Goal: Task Accomplishment & Management: Complete application form

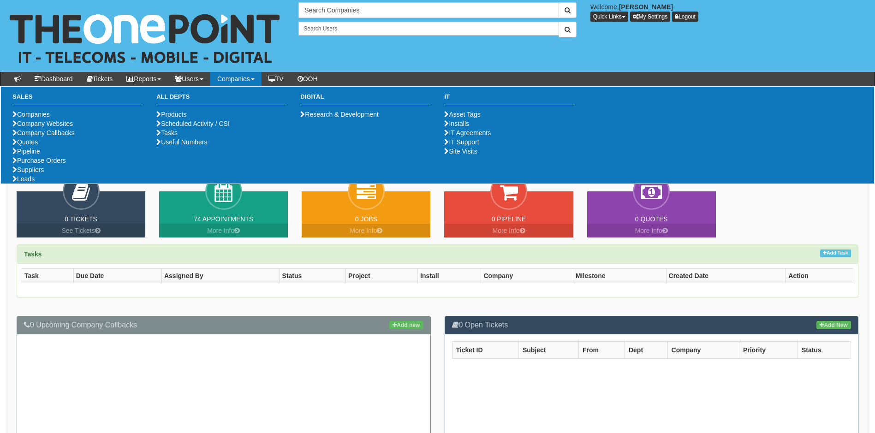
click at [248, 75] on link "Companies" at bounding box center [235, 79] width 51 height 14
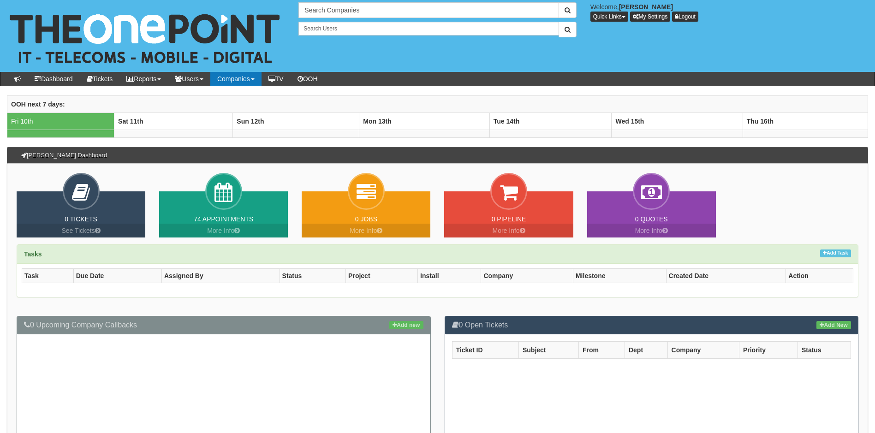
click at [248, 75] on link "Companies" at bounding box center [235, 79] width 51 height 14
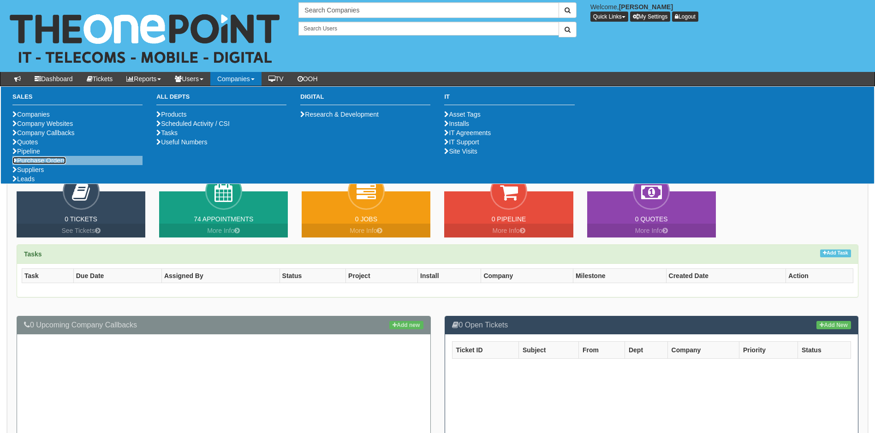
click at [52, 164] on link "Purchase Orders" at bounding box center [39, 160] width 54 height 7
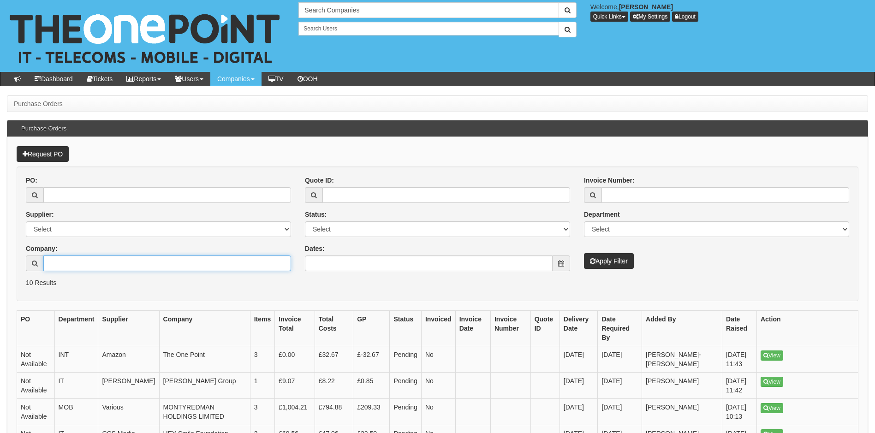
click at [81, 261] on input "Company:" at bounding box center [167, 264] width 248 height 16
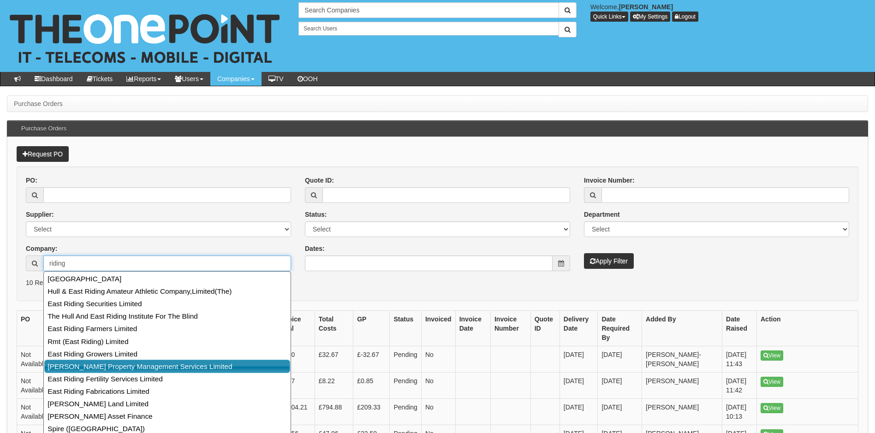
click at [120, 366] on link "Ridings Property Management Services Limited" at bounding box center [167, 366] width 246 height 13
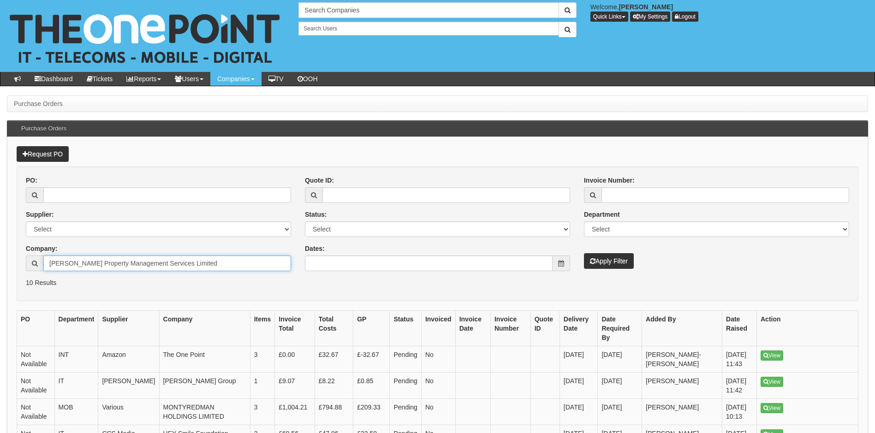
type input "Ridings Property Management Services Limited"
click at [625, 260] on button "Apply Filter" at bounding box center [609, 261] width 50 height 16
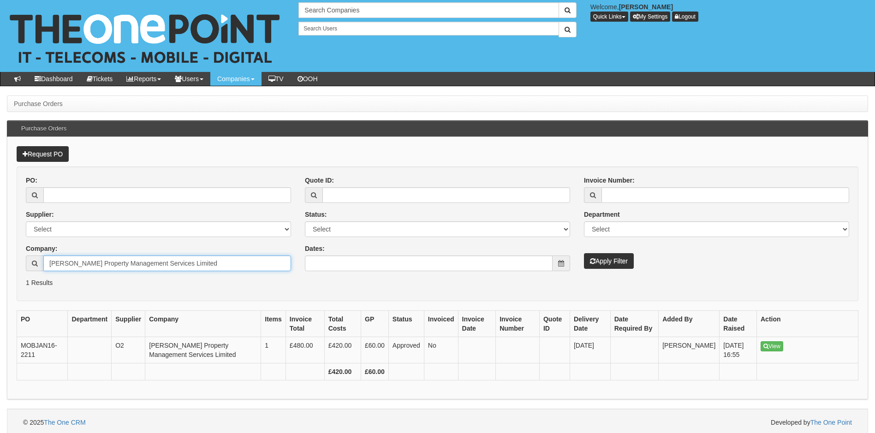
click at [218, 266] on input "Ridings Property Management Services Limited" at bounding box center [167, 264] width 248 height 16
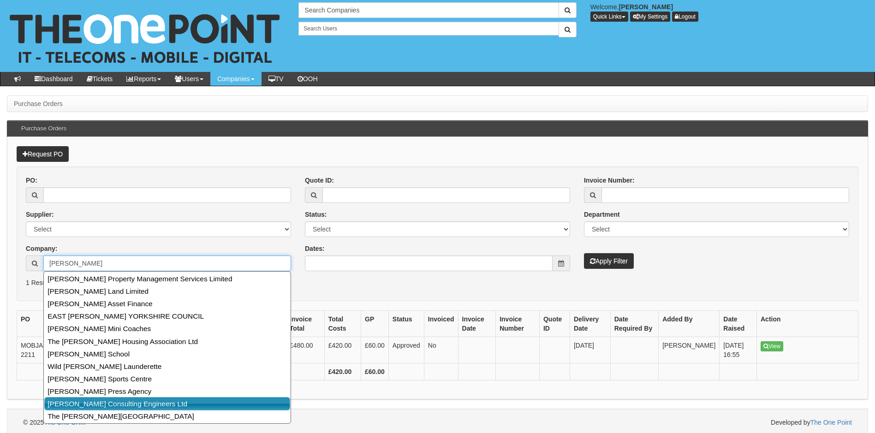
click at [128, 405] on link "[PERSON_NAME] Consulting Engineers Ltd" at bounding box center [167, 403] width 246 height 13
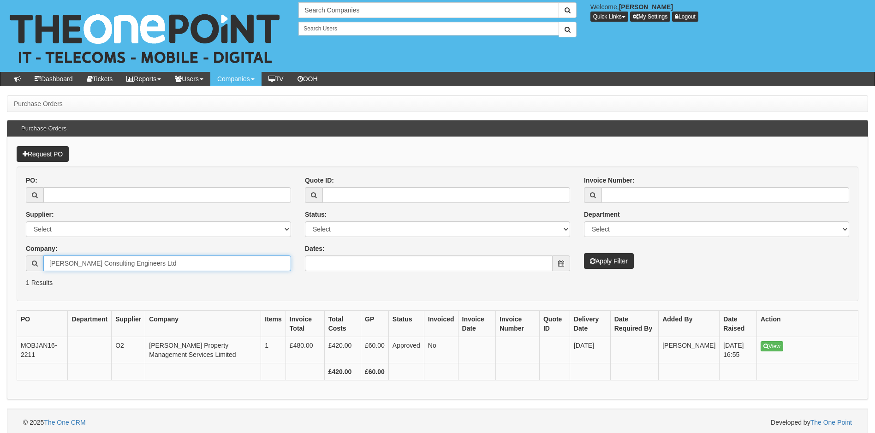
type input "[PERSON_NAME] Consulting Engineers Ltd"
click at [613, 259] on button "Apply Filter" at bounding box center [609, 261] width 50 height 16
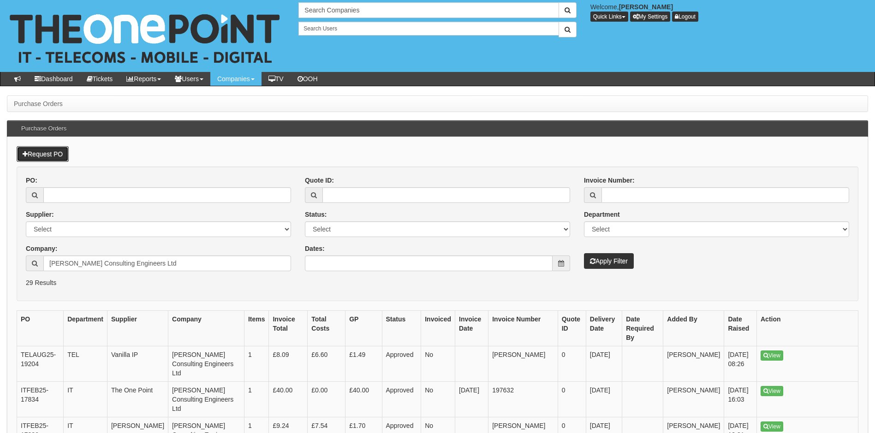
click at [59, 154] on link "Request PO" at bounding box center [43, 154] width 52 height 16
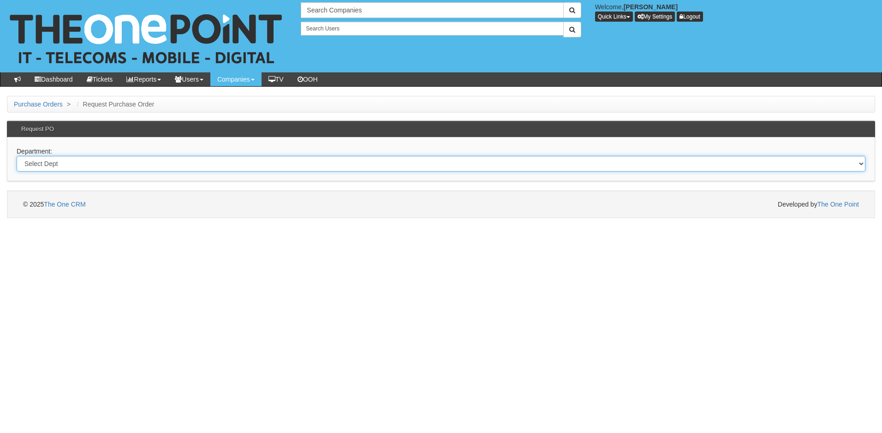
click at [108, 162] on select "Select Dept Digital Internal IT Mobiles Marketing Telecoms" at bounding box center [441, 164] width 849 height 16
select select "?pipeID=&dept=IT"
click at [17, 156] on select "Select Dept Digital Internal IT Mobiles Marketing Telecoms" at bounding box center [441, 164] width 849 height 16
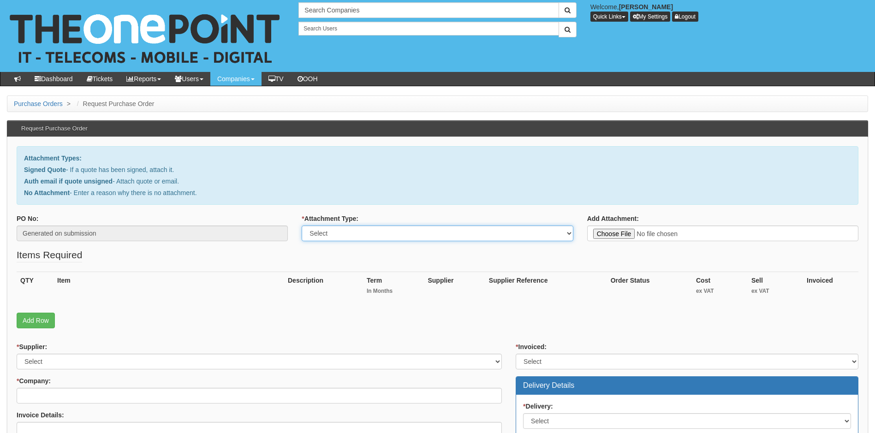
click at [403, 231] on select "Select Signed Quote Auth email with quote if unsigned No Attachment" at bounding box center [437, 234] width 271 height 16
select select "No Attachment"
click at [302, 226] on select "Select Signed Quote Auth email with quote if unsigned No Attachment" at bounding box center [437, 234] width 271 height 16
click at [617, 237] on textarea "Reason for no attachment:" at bounding box center [722, 234] width 271 height 16
click at [596, 233] on textarea "deal closed by Laura. No signed agreement" at bounding box center [722, 234] width 271 height 16
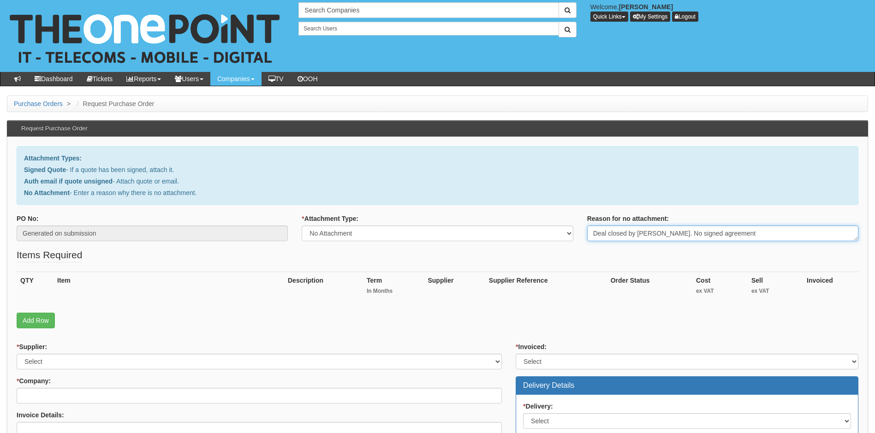
click at [747, 233] on textarea "Deal closed by Laura. No signed agreement" at bounding box center [722, 234] width 271 height 16
drag, startPoint x: 747, startPoint y: 233, endPoint x: 657, endPoint y: 233, distance: 90.4
click at [657, 233] on textarea "Deal closed by Laura. No signed agreement" at bounding box center [722, 234] width 271 height 16
type textarea "Deal closed by Laura. Contact her for signed agreement"
click at [39, 320] on link "Add Row" at bounding box center [36, 321] width 38 height 16
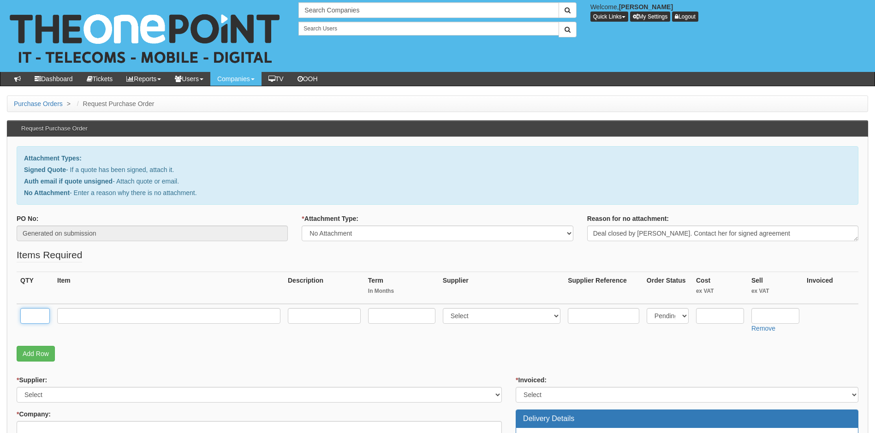
click at [31, 316] on input "text" at bounding box center [35, 316] width 30 height 16
type input "1"
click at [78, 317] on input "text" at bounding box center [168, 316] width 223 height 16
paste input "Standard 24 PoE Switch"
type input "Ubiquiti Standard 24 [PERSON_NAME] Switch"
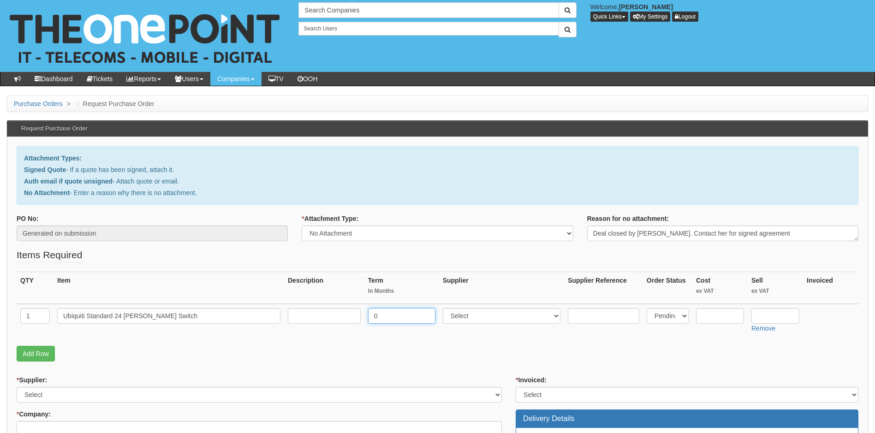
type input "0"
select select "247"
type input "300"
type input "360"
click at [41, 349] on link "Add Row" at bounding box center [36, 354] width 38 height 16
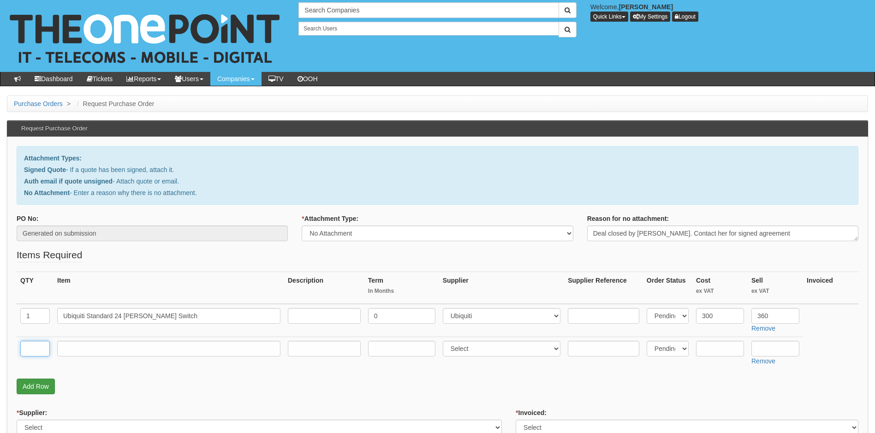
click at [41, 349] on input "text" at bounding box center [35, 349] width 30 height 16
click at [28, 351] on input "text" at bounding box center [35, 349] width 30 height 16
type input "1"
click at [84, 351] on input "text" at bounding box center [168, 349] width 223 height 16
paste input "Cat 6 Cables"
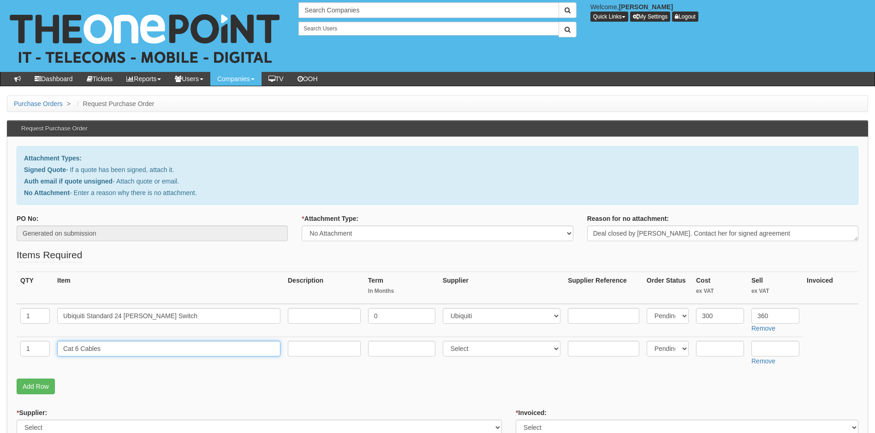
type input "Cat 6 Cables"
drag, startPoint x: 388, startPoint y: 349, endPoint x: 384, endPoint y: 334, distance: 15.8
click at [389, 347] on input "text" at bounding box center [401, 349] width 67 height 16
type input "0"
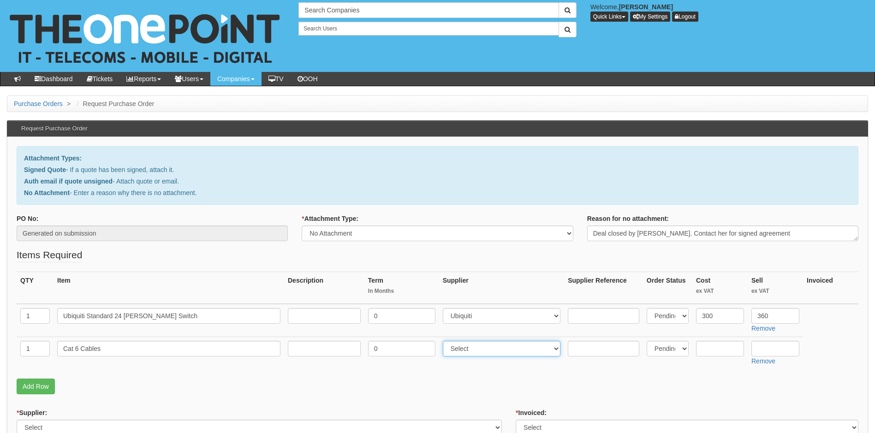
select select "247"
type input "11.50"
type input "13.98"
click at [40, 382] on link "Add Row" at bounding box center [36, 387] width 38 height 16
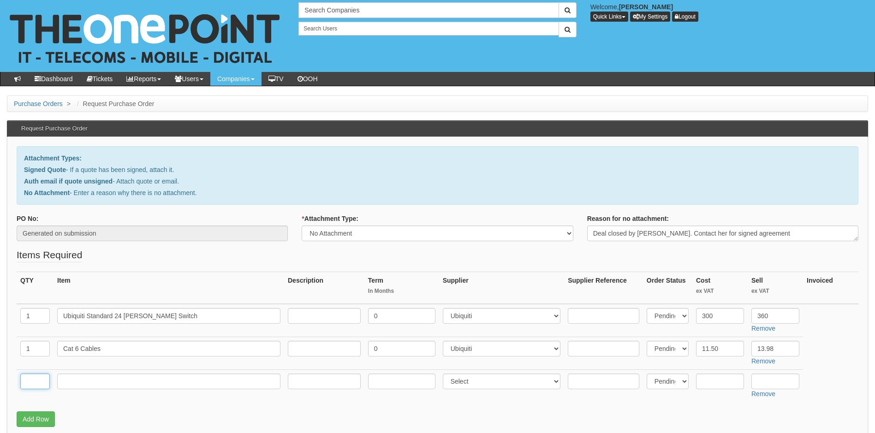
click at [27, 379] on input "text" at bounding box center [35, 382] width 30 height 16
type input "2"
click at [94, 381] on input "text" at bounding box center [168, 382] width 223 height 16
type input "Full day labour"
type input "0"
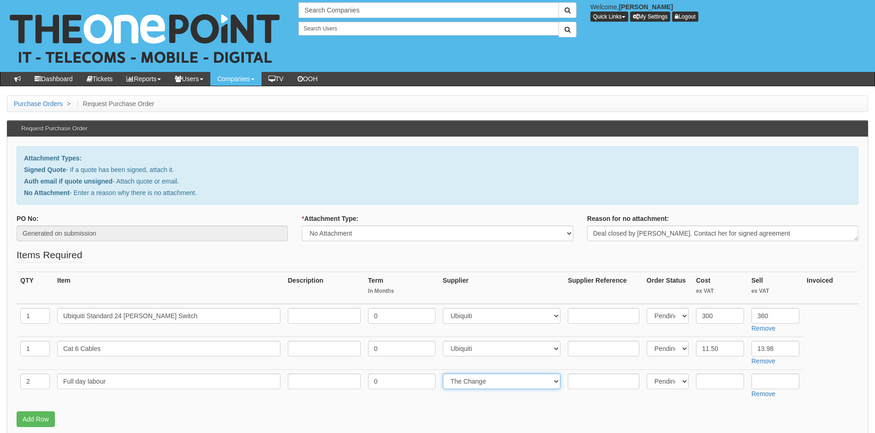
select select "81"
type input "2190"
click at [41, 414] on link "Add Row" at bounding box center [36, 420] width 38 height 16
click at [41, 413] on input "text" at bounding box center [35, 414] width 30 height 16
type input "1"
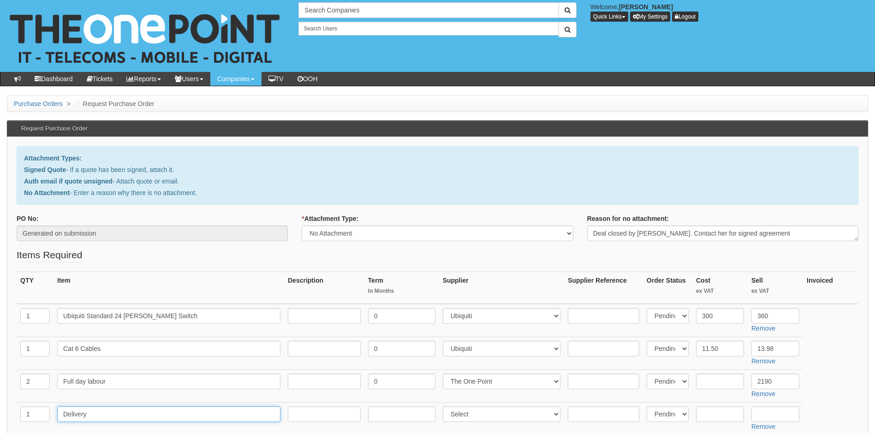
type input "Delivery"
type input "0"
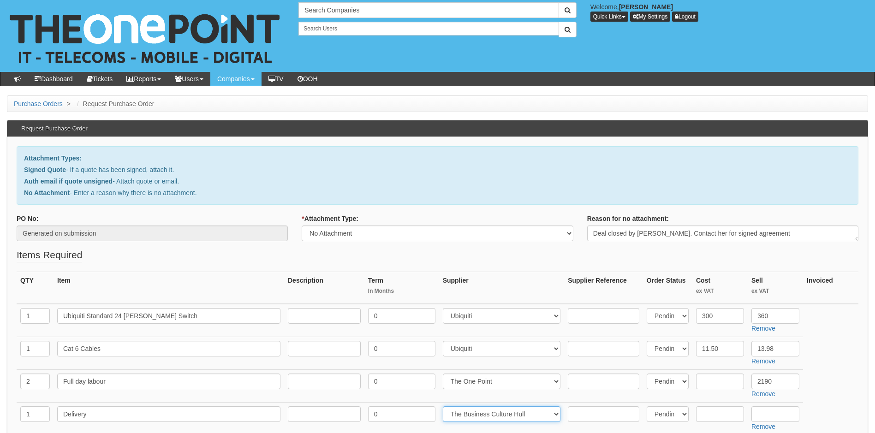
select select "81"
type input "6.50"
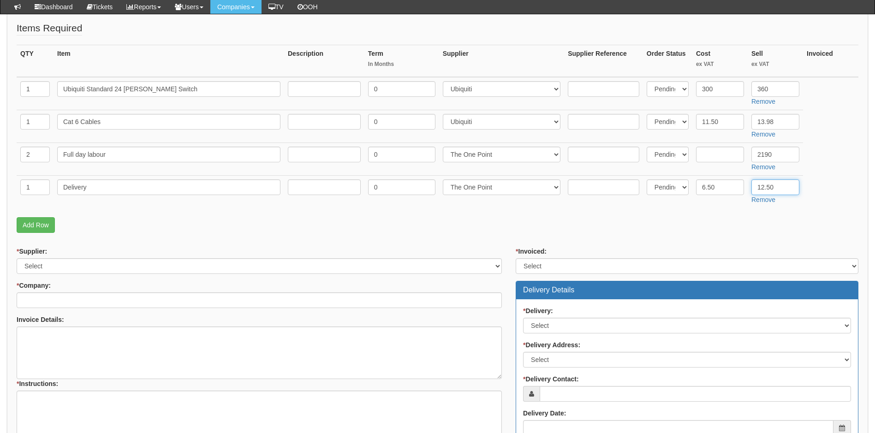
scroll to position [231, 0]
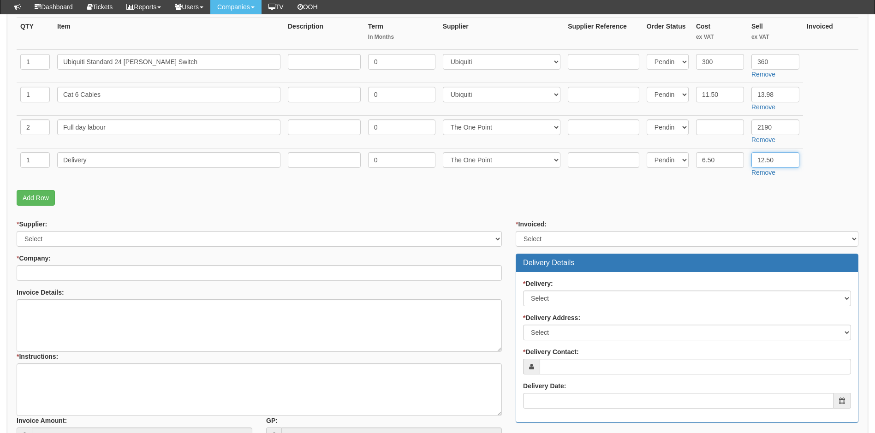
type input "12.50"
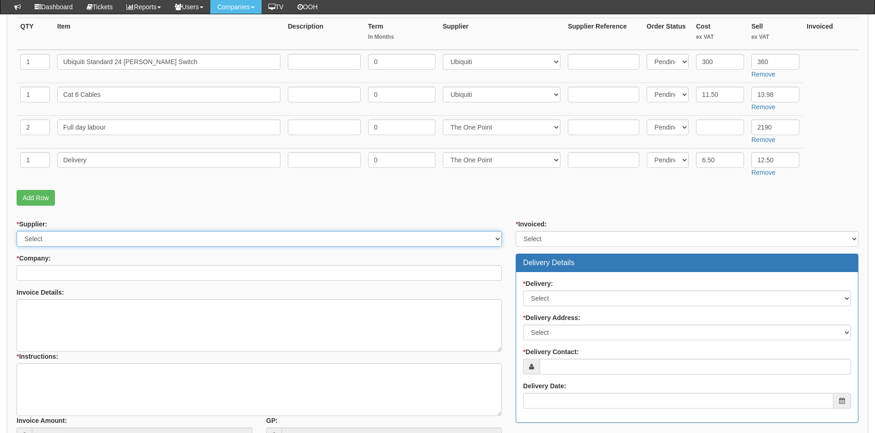
click at [229, 238] on select "Select 123 REG.co.uk 1Password 3 4Gon AA Jones Electric Ltd Abzorb Access Group…" at bounding box center [259, 239] width 485 height 16
select select "124"
click at [254, 236] on select "Select 123 REG.co.uk 1Password 3 4Gon AA Jones Electric Ltd Abzorb Access Group…" at bounding box center [259, 239] width 485 height 16
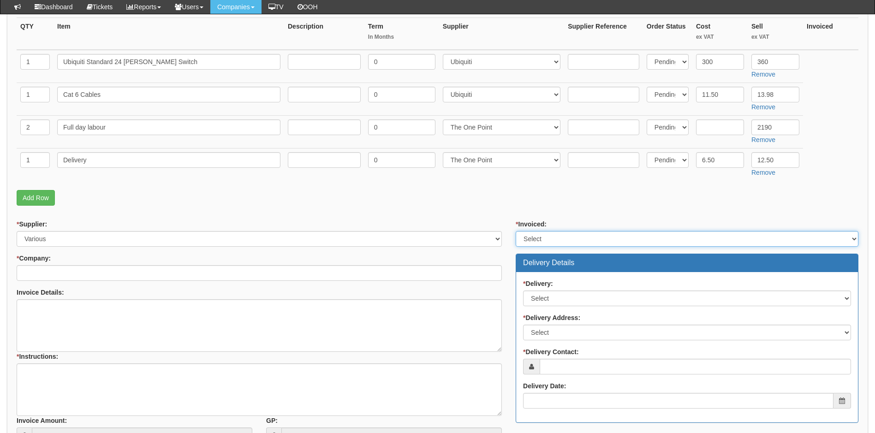
click at [591, 231] on select "Select Yes No N/A STB (part of order)" at bounding box center [687, 239] width 343 height 16
select select "1"
click at [516, 231] on select "Select Yes No N/A STB (part of order)" at bounding box center [687, 239] width 343 height 16
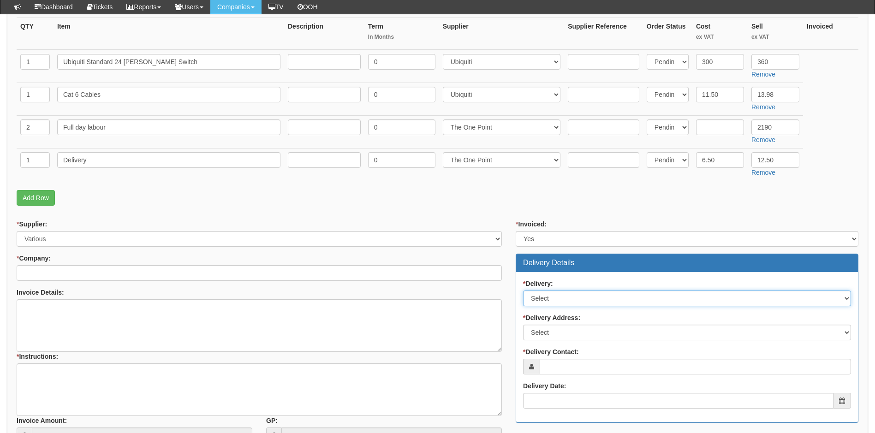
click at [569, 298] on select "Select No Not Applicable Yes" at bounding box center [687, 299] width 328 height 16
select select "1"
click at [523, 291] on select "Select No Not Applicable Yes" at bounding box center [687, 299] width 328 height 16
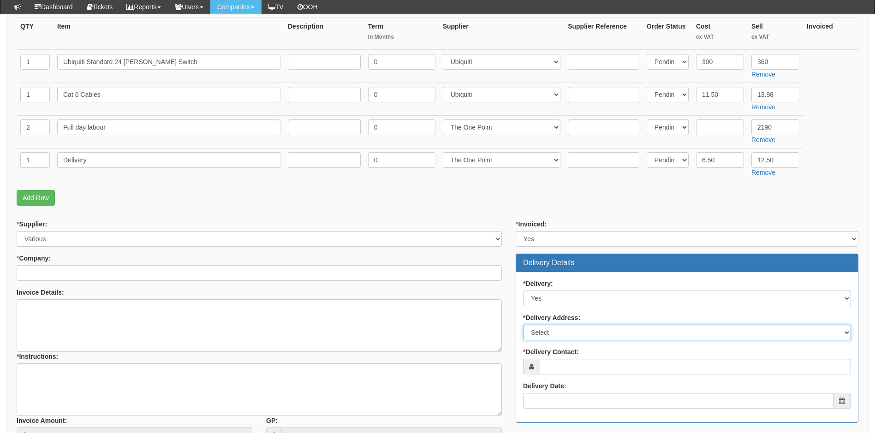
click at [584, 334] on select "Select Not Applicable Other" at bounding box center [687, 333] width 328 height 16
select select "other"
click at [523, 325] on select "Select Not Applicable Other" at bounding box center [687, 333] width 328 height 16
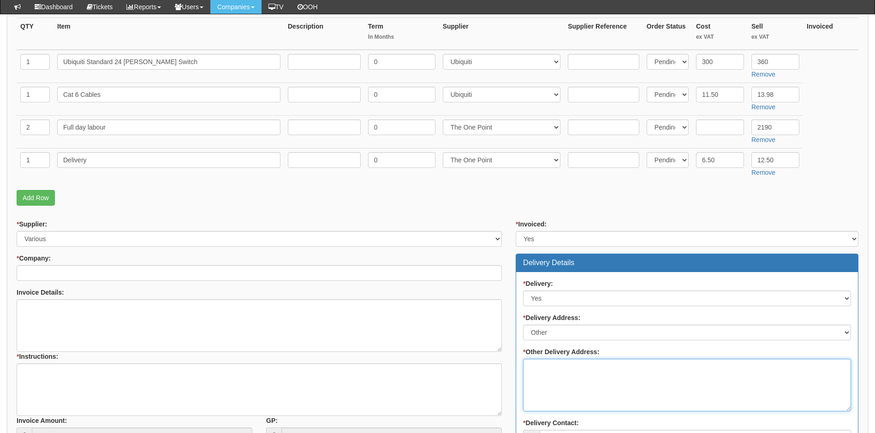
click at [554, 375] on textarea "* Other Delivery Address:" at bounding box center [687, 385] width 328 height 53
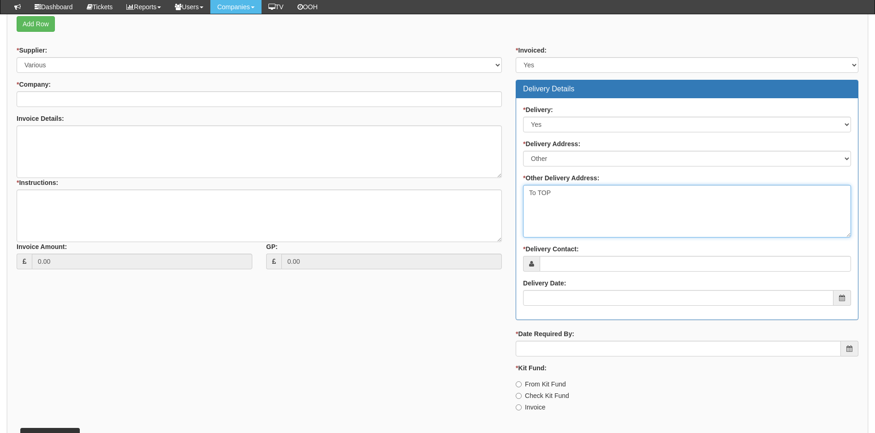
scroll to position [415, 0]
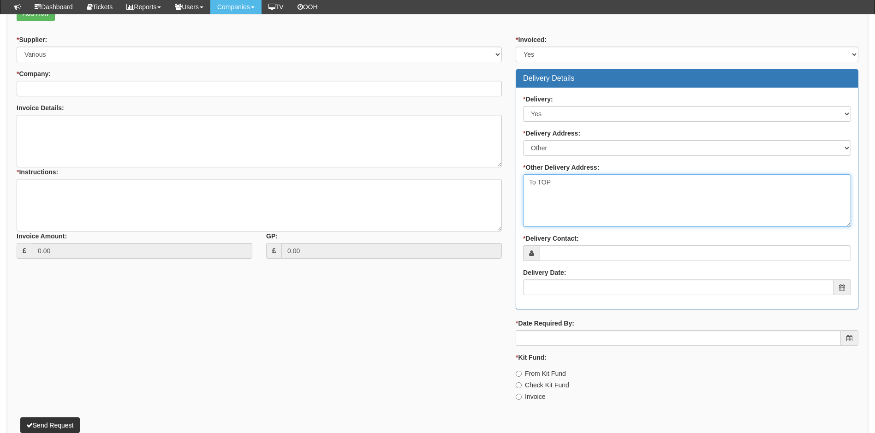
type textarea "To TOP"
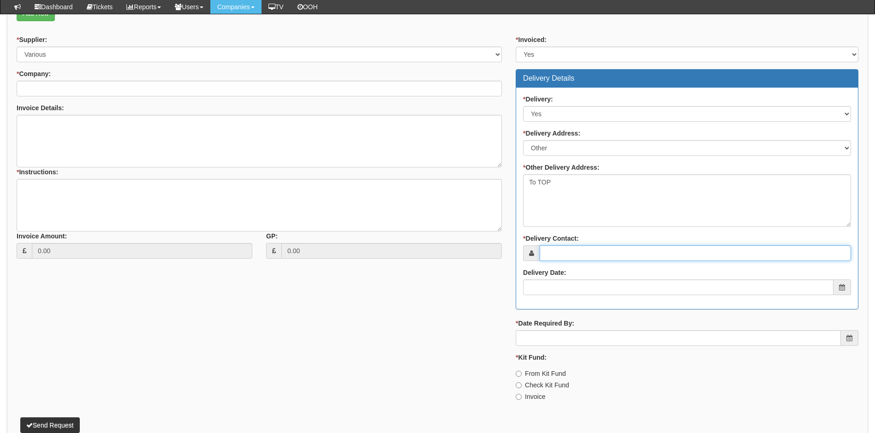
click at [583, 254] on input "* Delivery Contact:" at bounding box center [695, 253] width 311 height 16
click at [577, 251] on input "* Delivery Contact:" at bounding box center [695, 253] width 311 height 16
paste input "[EMAIL_ADDRESS][PERSON_NAME][DOMAIN_NAME]"
type input "[EMAIL_ADDRESS][PERSON_NAME][DOMAIN_NAME]"
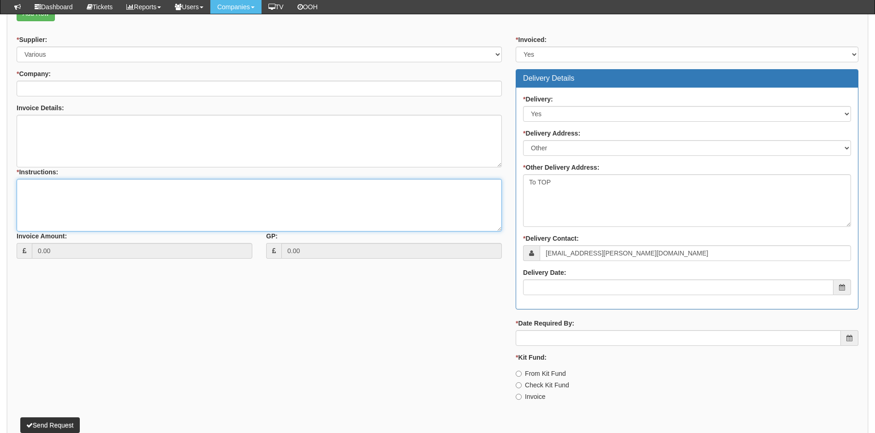
click at [78, 189] on textarea "* Instructions:" at bounding box center [259, 205] width 485 height 53
click at [84, 190] on textarea "* Instructions:" at bounding box center [259, 205] width 485 height 53
paste textarea "https://uk.store.ui.com/uk/en/category/switching-standard/products/usw-24-poe u…"
click at [75, 189] on textarea "Link for switch and cables https://uk.store.ui.com/uk/en/category/switching-sta…" at bounding box center [259, 205] width 485 height 53
type textarea "Link for patch cables https://uk.store.ui.com/uk/en/category/switching-standard…"
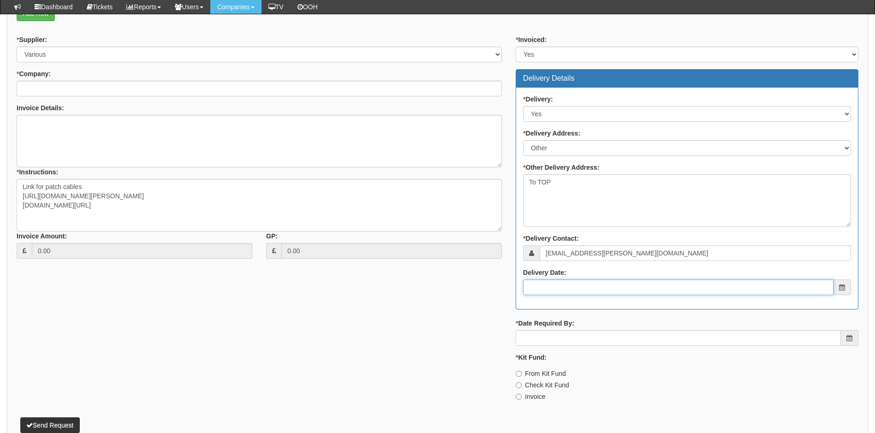
click at [567, 286] on input "Delivery Date:" at bounding box center [678, 288] width 310 height 16
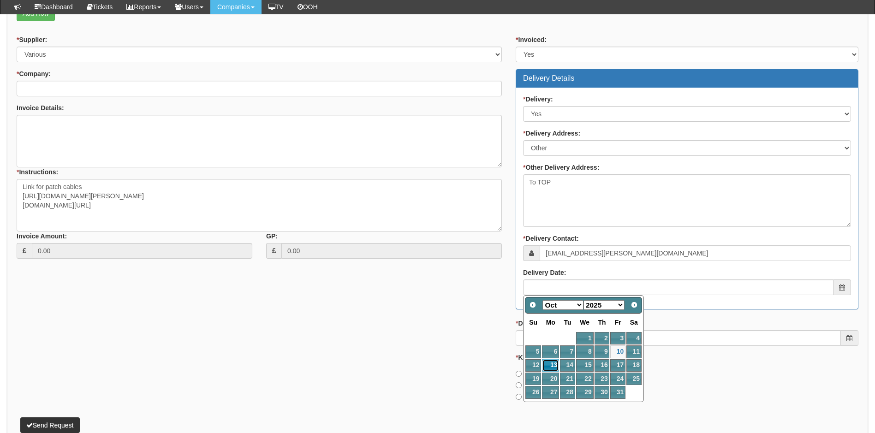
click at [551, 365] on link "13" at bounding box center [550, 365] width 17 height 12
type input "2025-10-13"
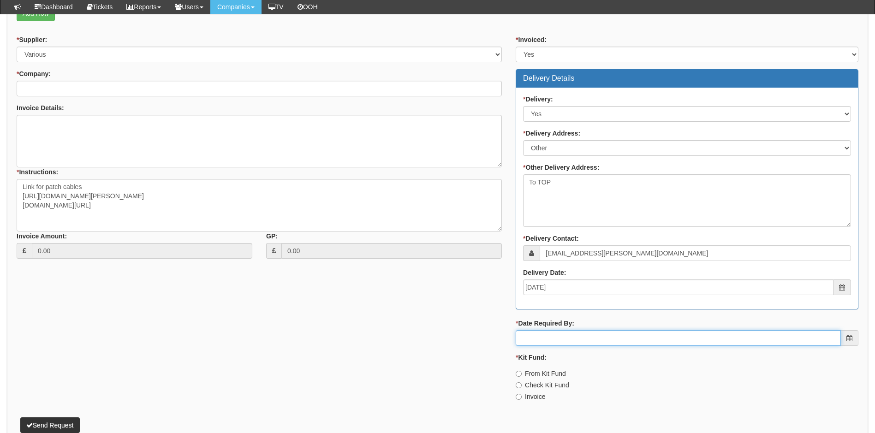
click at [602, 340] on input "* Date Required By:" at bounding box center [678, 338] width 325 height 16
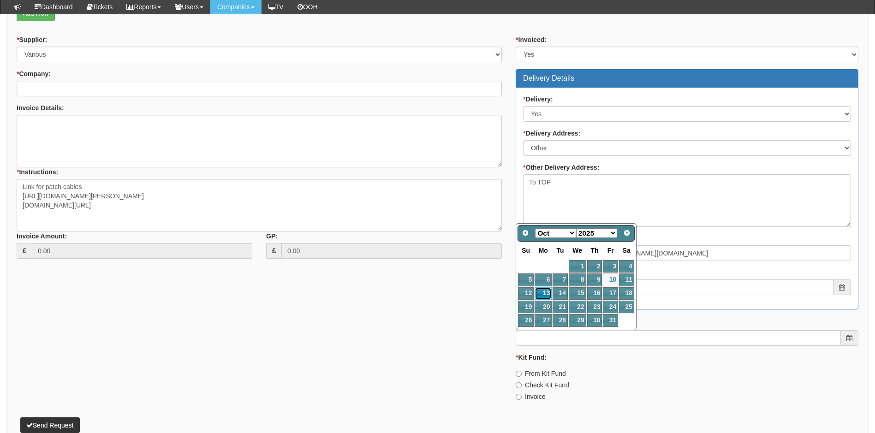
click at [547, 295] on link "13" at bounding box center [543, 293] width 17 height 12
type input "2025-10-13"
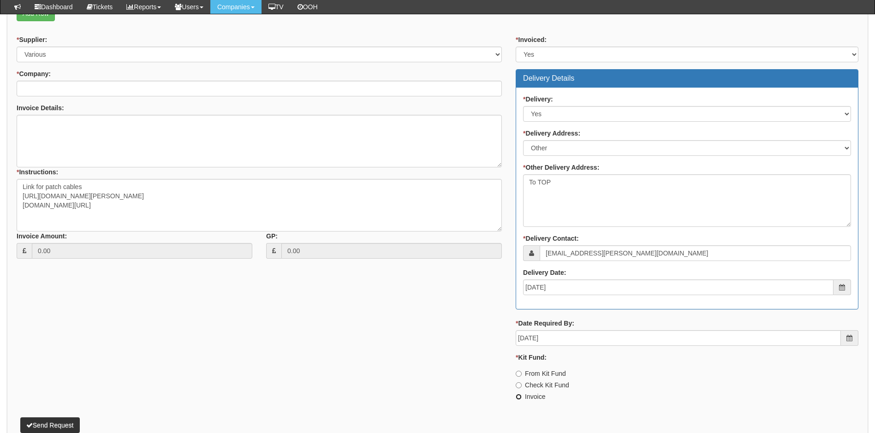
click at [520, 396] on input "Invoice" at bounding box center [519, 397] width 6 height 6
radio input "true"
click at [136, 91] on input "* Company:" at bounding box center [259, 89] width 485 height 16
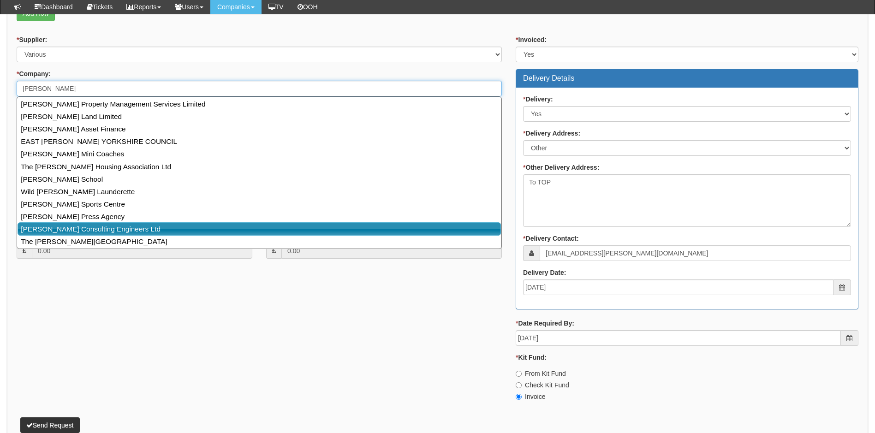
click at [132, 227] on link "[PERSON_NAME] Consulting Engineers Ltd" at bounding box center [259, 228] width 483 height 13
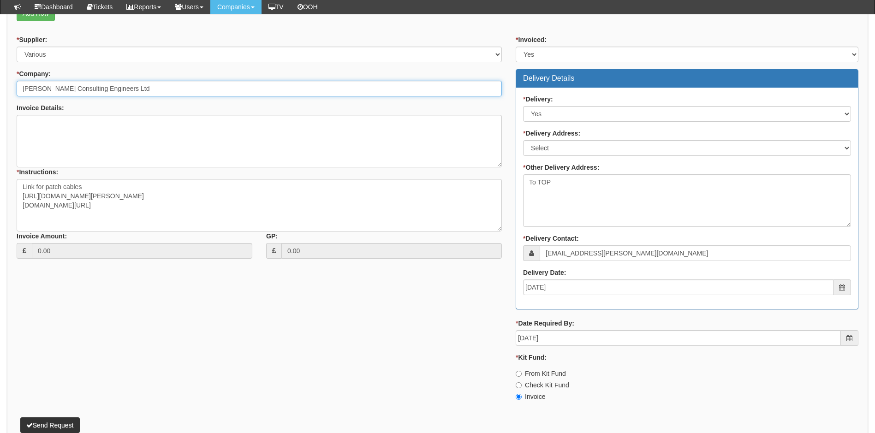
type input "[PERSON_NAME] Consulting Engineers Ltd"
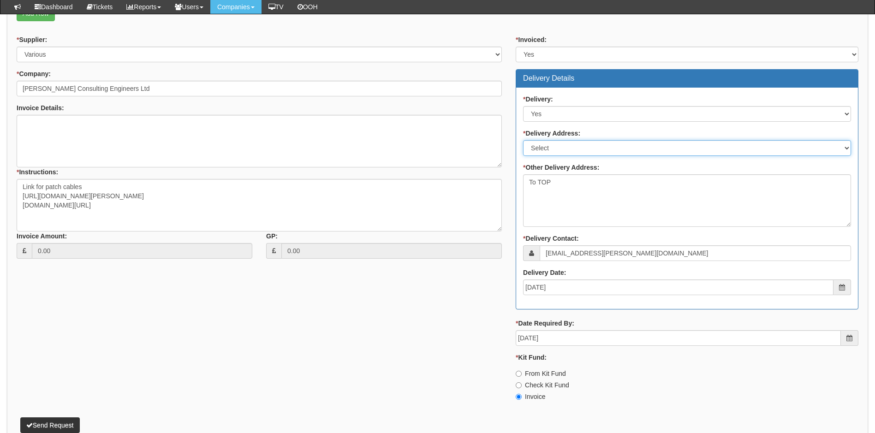
click at [599, 148] on select "Select Not Applicable Main Address - HU13 0LH Other" at bounding box center [687, 148] width 328 height 16
select select "other"
click at [523, 140] on select "Select Not Applicable Main Address - HU13 0LH Other" at bounding box center [687, 148] width 328 height 16
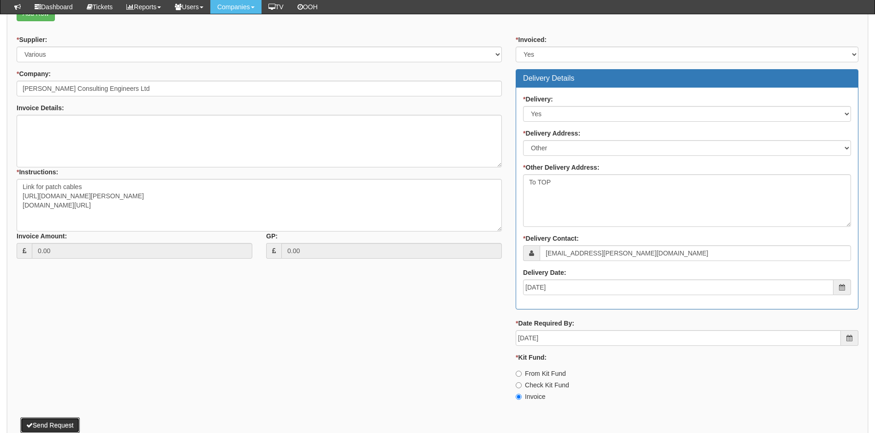
drag, startPoint x: 64, startPoint y: 425, endPoint x: 57, endPoint y: 422, distance: 8.1
click at [64, 424] on button "Send Request" at bounding box center [50, 425] width 60 height 16
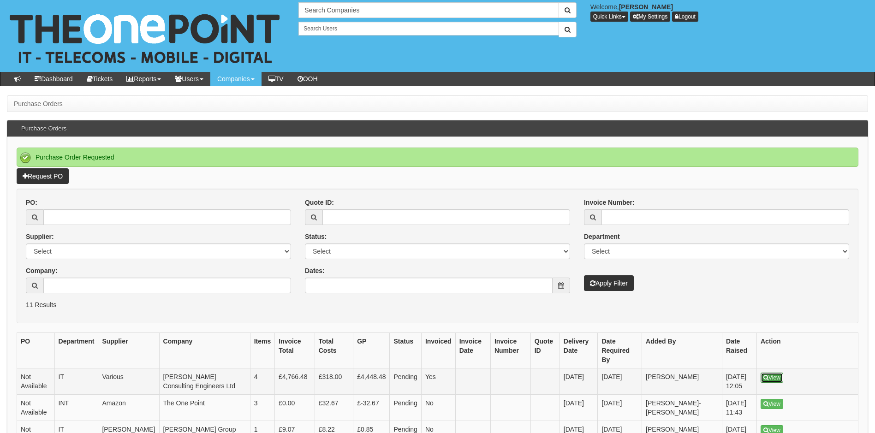
click at [781, 373] on link "View" at bounding box center [772, 378] width 23 height 10
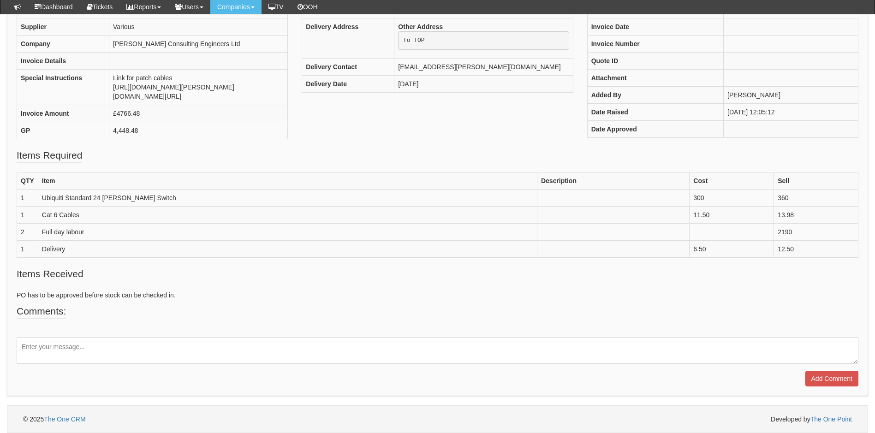
scroll to position [176, 0]
